Goal: Information Seeking & Learning: Learn about a topic

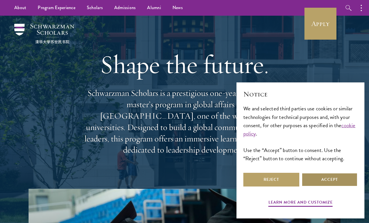
click at [320, 177] on button "Accept" at bounding box center [330, 180] width 56 height 14
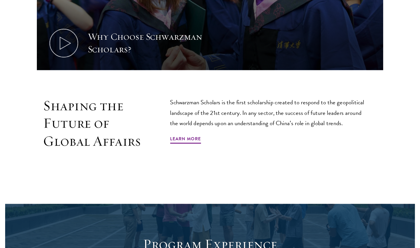
scroll to position [302, 0]
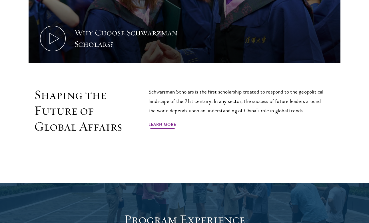
click at [173, 123] on link "Learn More" at bounding box center [163, 125] width 28 height 9
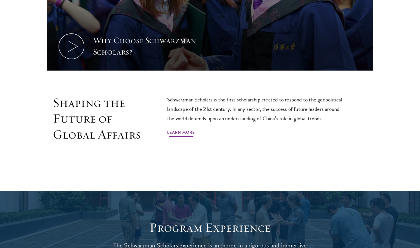
click at [175, 135] on link "Learn More" at bounding box center [181, 133] width 28 height 9
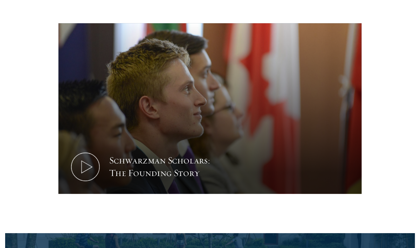
scroll to position [752, 0]
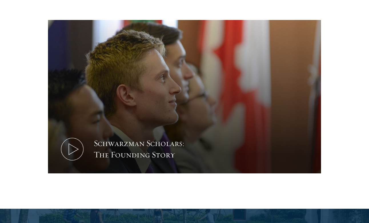
click at [74, 137] on icon at bounding box center [72, 150] width 26 height 26
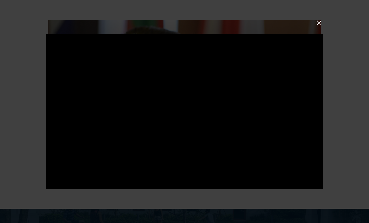
click at [318, 24] on button at bounding box center [318, 22] width 7 height 7
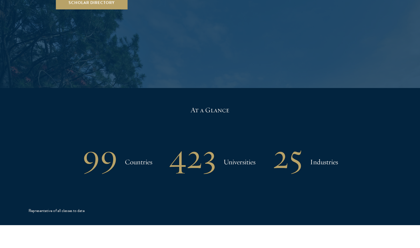
scroll to position [1129, 0]
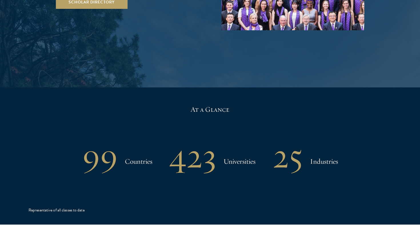
click at [136, 156] on h3 "Countries" at bounding box center [138, 161] width 27 height 11
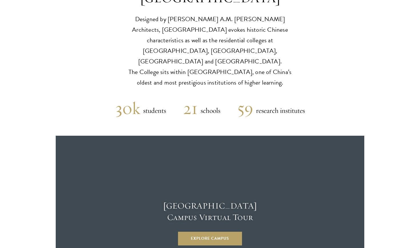
scroll to position [1404, 0]
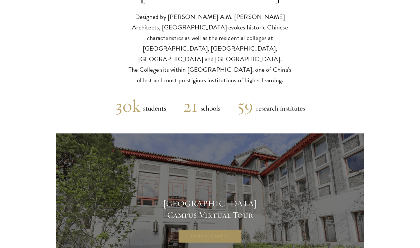
click at [231, 229] on link "Explore Campus" at bounding box center [210, 236] width 64 height 14
click at [210, 229] on link "Explore Campus" at bounding box center [210, 236] width 64 height 14
click at [223, 229] on link "Explore Campus" at bounding box center [210, 236] width 64 height 14
click at [199, 103] on h5 "schools" at bounding box center [209, 108] width 23 height 11
click at [208, 103] on h5 "schools" at bounding box center [209, 108] width 23 height 11
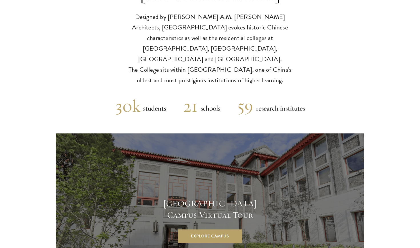
click at [194, 96] on h2 "21" at bounding box center [190, 106] width 15 height 21
click at [256, 103] on h5 "research institutes" at bounding box center [279, 108] width 52 height 11
click at [246, 96] on h2 "59" at bounding box center [245, 106] width 16 height 21
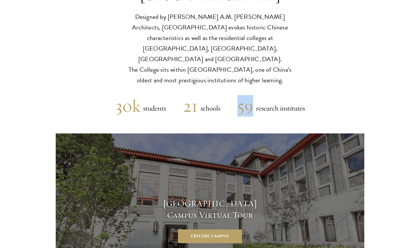
click at [246, 96] on h2 "59" at bounding box center [245, 106] width 16 height 21
click at [260, 103] on h5 "research institutes" at bounding box center [279, 108] width 52 height 11
click at [142, 103] on h5 "students" at bounding box center [153, 108] width 26 height 11
click at [130, 96] on h2 "30k" at bounding box center [127, 106] width 25 height 21
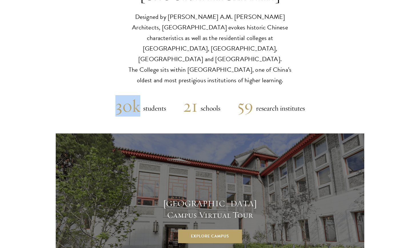
click at [130, 96] on h2 "30k" at bounding box center [127, 106] width 25 height 21
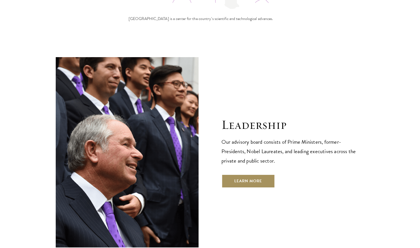
scroll to position [1966, 0]
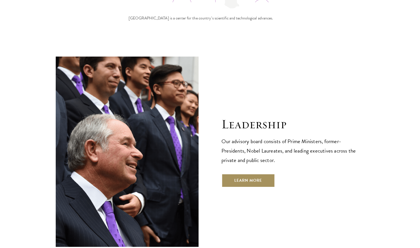
click at [244, 173] on link "Learn More" at bounding box center [247, 180] width 53 height 14
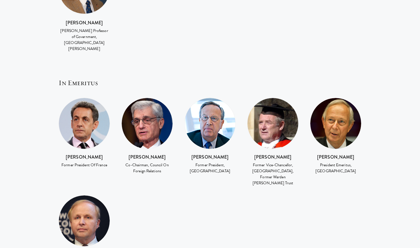
scroll to position [1088, 0]
